Goal: Task Accomplishment & Management: Use online tool/utility

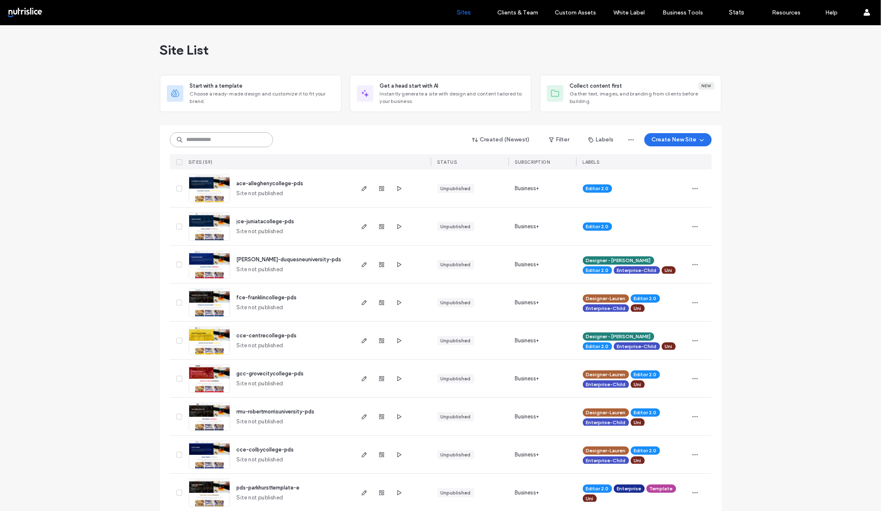
click at [244, 144] on input at bounding box center [221, 139] width 103 height 15
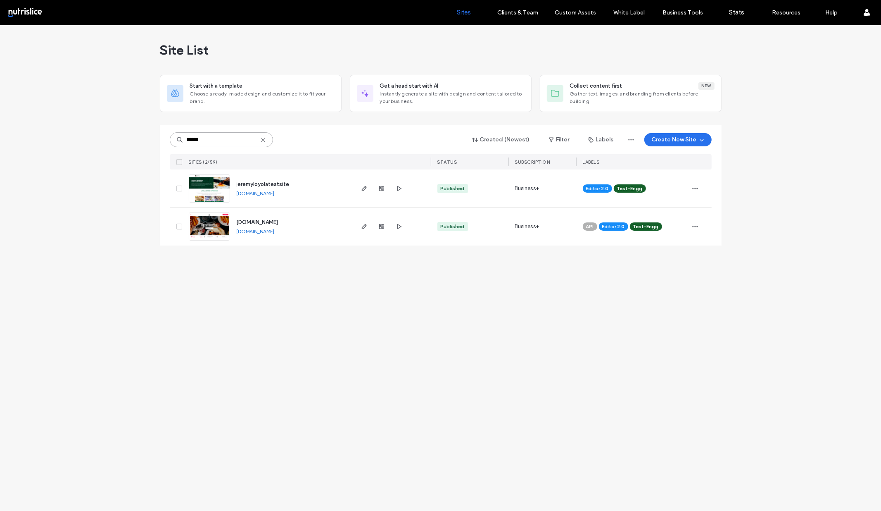
type input "******"
click at [250, 185] on span "jeremyloyolatestsite" at bounding box center [263, 184] width 53 height 6
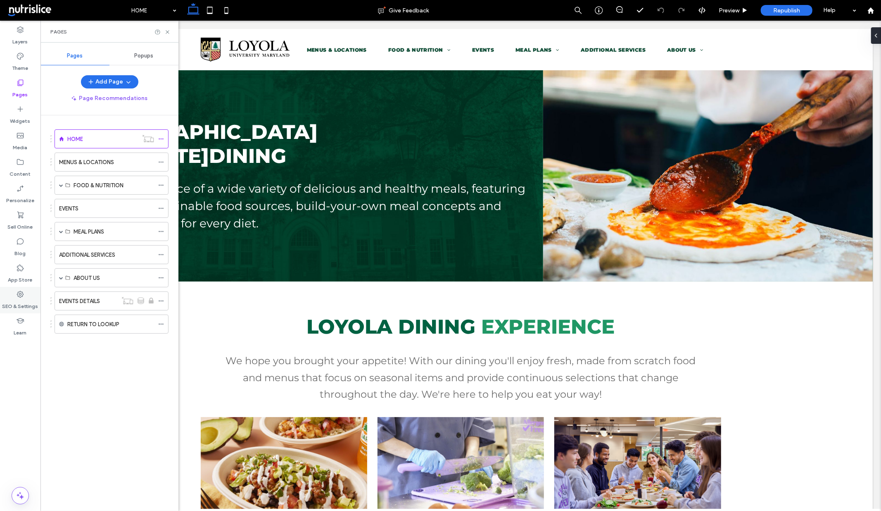
click at [22, 298] on icon at bounding box center [20, 294] width 8 height 8
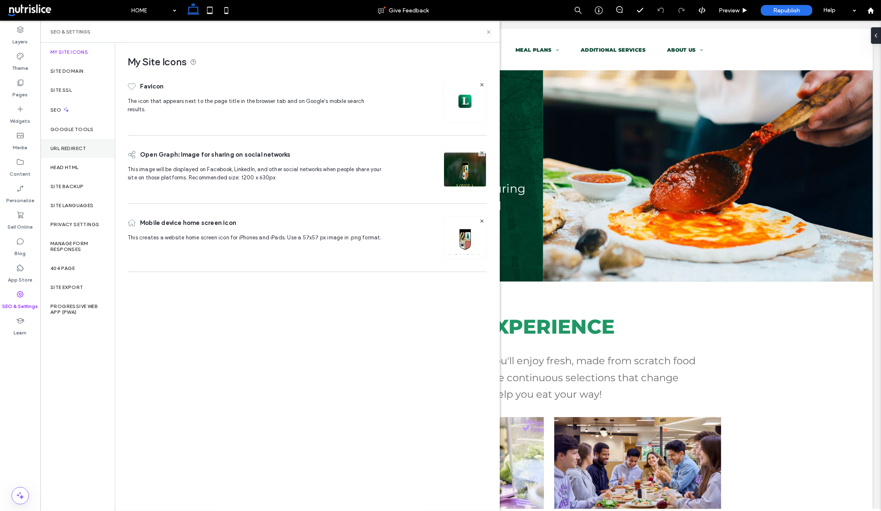
click at [67, 144] on div "URL Redirect" at bounding box center [77, 148] width 74 height 19
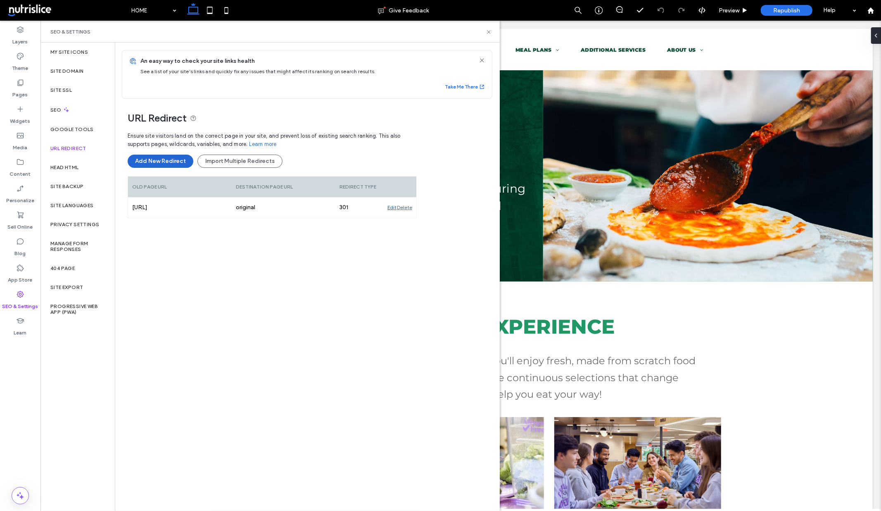
click at [174, 159] on button "Add New Redirect" at bounding box center [161, 161] width 66 height 13
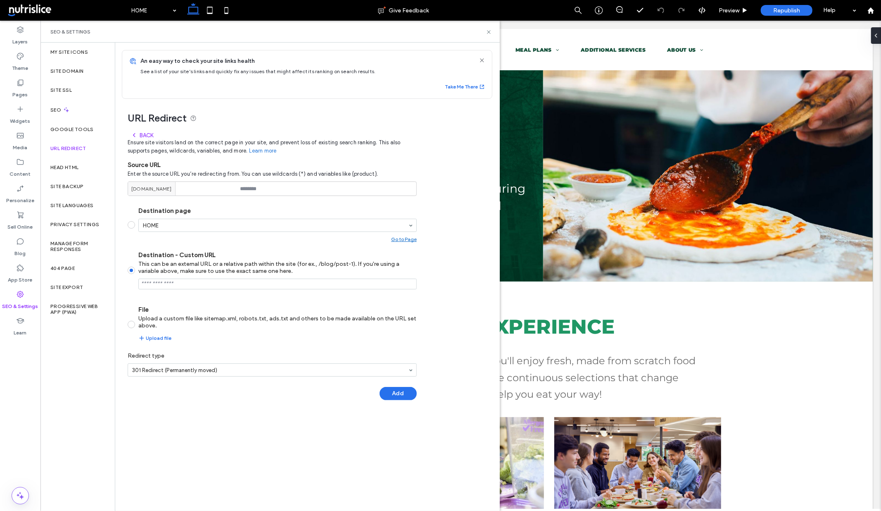
click at [182, 283] on input "Destination - Custom URL This can be an external URL or a relative path within …" at bounding box center [277, 283] width 278 height 11
click at [253, 193] on input at bounding box center [272, 188] width 289 height 14
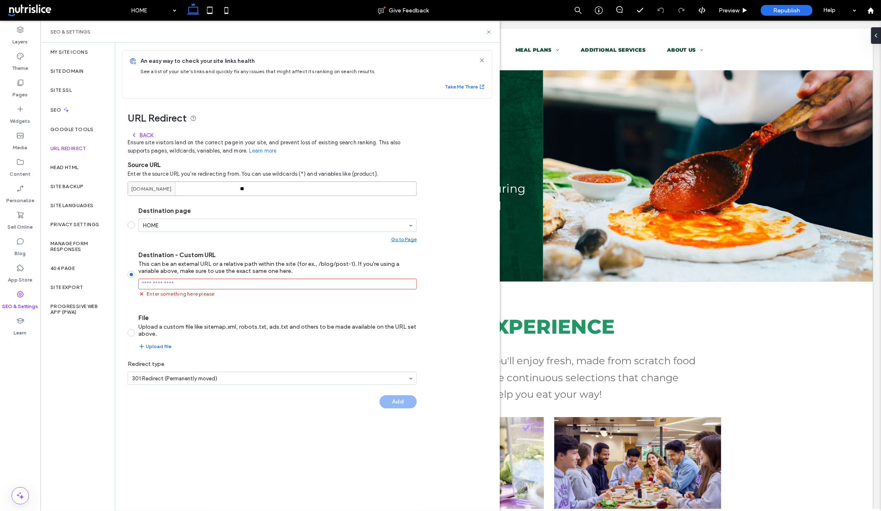
type input "**"
click at [132, 225] on span at bounding box center [131, 224] width 7 height 7
click at [394, 403] on button "Add" at bounding box center [398, 401] width 37 height 13
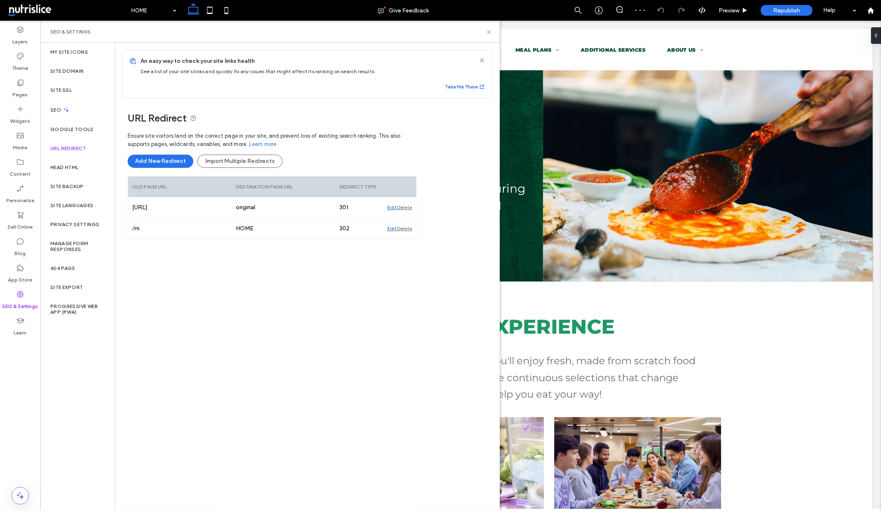
click at [473, 61] on span "An easy way to check your site links health" at bounding box center [312, 61] width 345 height 8
click at [480, 60] on use at bounding box center [482, 60] width 4 height 4
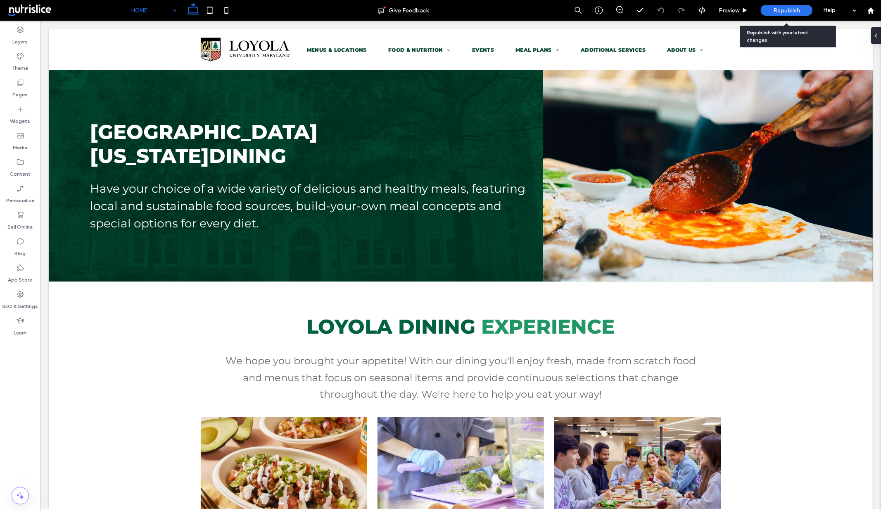
click at [779, 11] on span "Republish" at bounding box center [786, 10] width 27 height 7
